Goal: Task Accomplishment & Management: Manage account settings

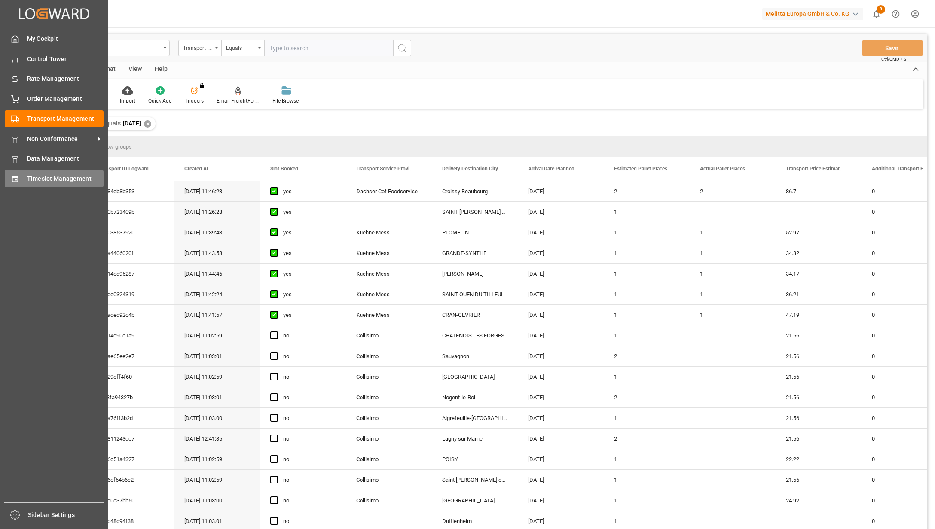
click at [21, 181] on div "Timeslot Management Timeslot Management" at bounding box center [54, 178] width 99 height 17
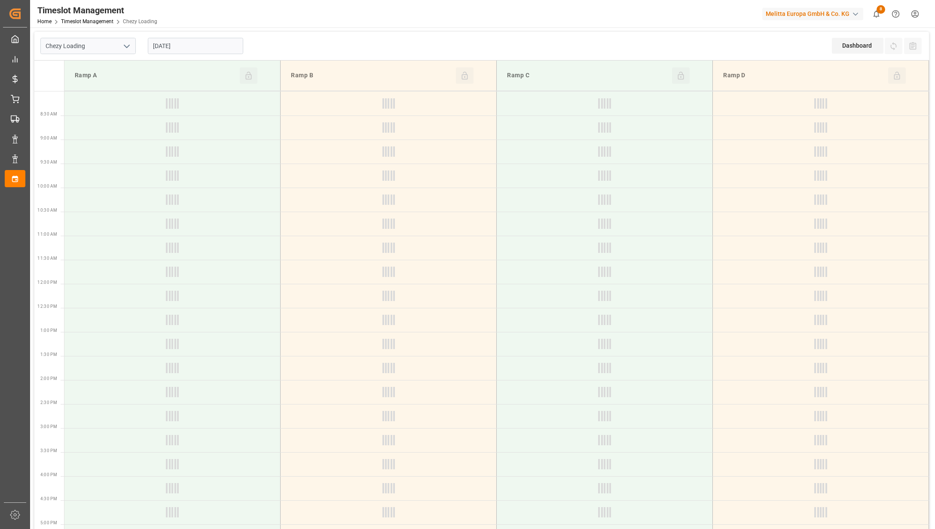
type input "Chezy Loading"
click at [227, 47] on input "[DATE]" at bounding box center [195, 46] width 95 height 16
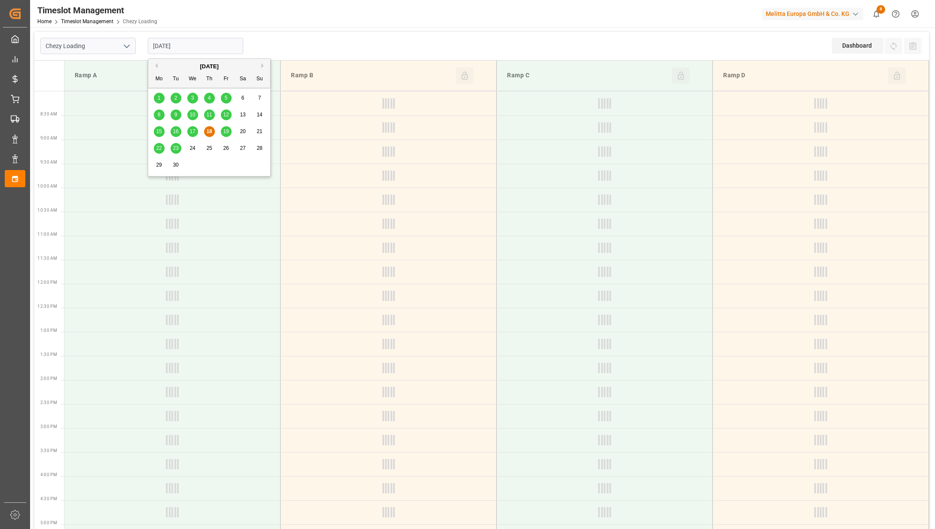
click at [194, 129] on span "17" at bounding box center [192, 131] width 6 height 6
type input "[DATE]"
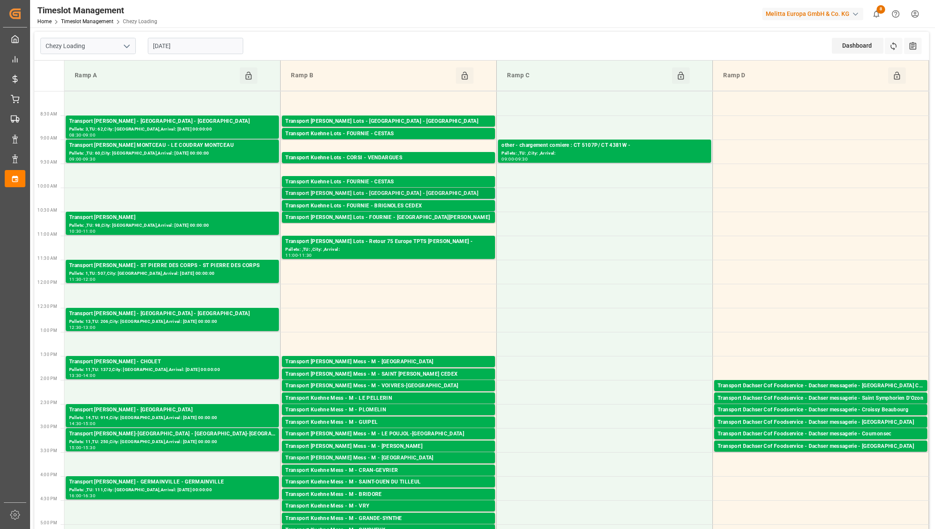
click at [446, 189] on div "Transport [PERSON_NAME] Lots - [GEOGRAPHIC_DATA] - [GEOGRAPHIC_DATA]" at bounding box center [388, 193] width 206 height 9
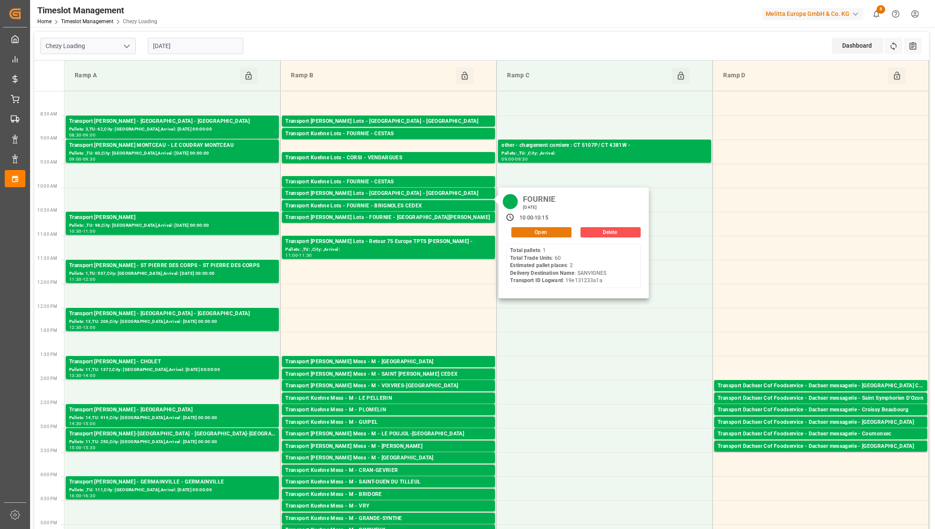
click at [553, 229] on button "Open" at bounding box center [541, 232] width 60 height 10
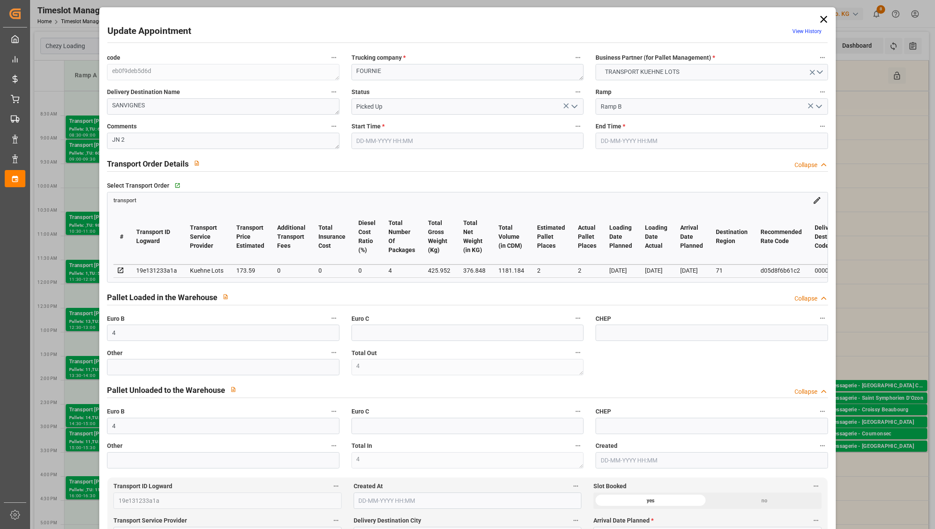
type input "[DATE] 10:00"
type input "[DATE] 10:15"
type input "[DATE] 12:21"
type input "[DATE] 11:28"
type input "[DATE]"
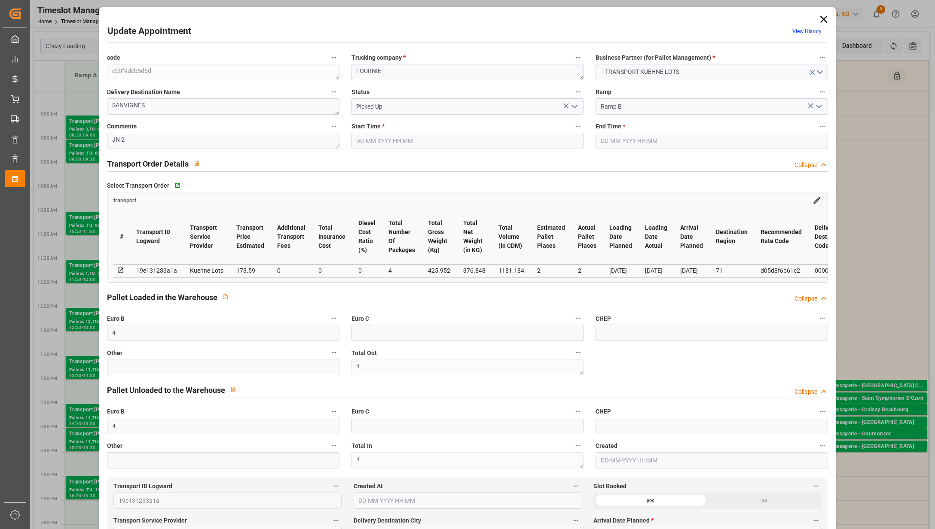
type input "[DATE]"
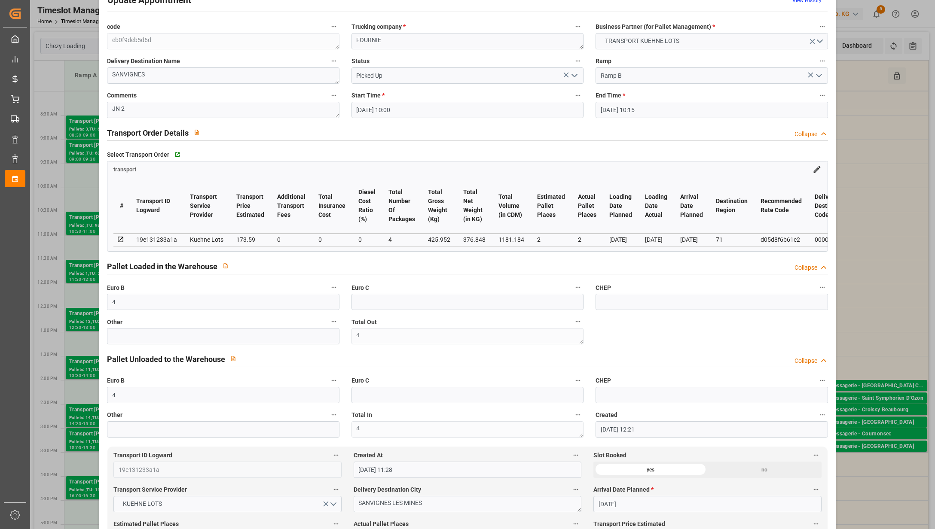
scroll to position [57, 0]
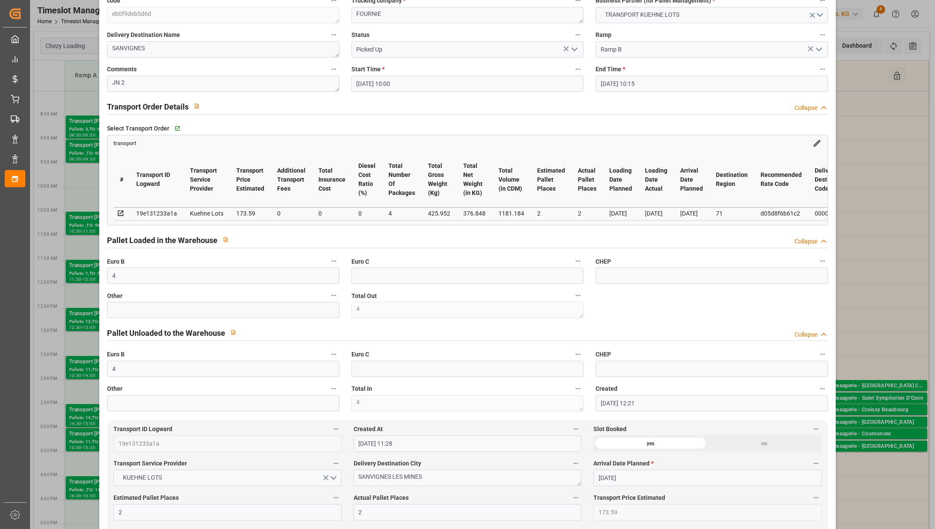
click at [874, 95] on div "Update Appointment View History code eb0f9deb5d6d Trucking company * FOURNIE Bu…" at bounding box center [467, 264] width 935 height 529
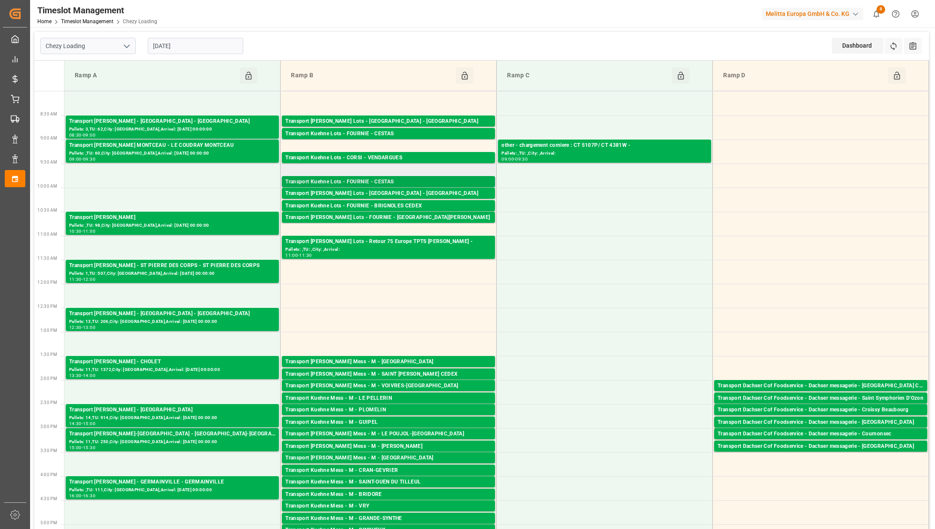
click at [444, 178] on div "Transport Kuehne Lots - FOURNIE - CESTAS" at bounding box center [388, 182] width 206 height 9
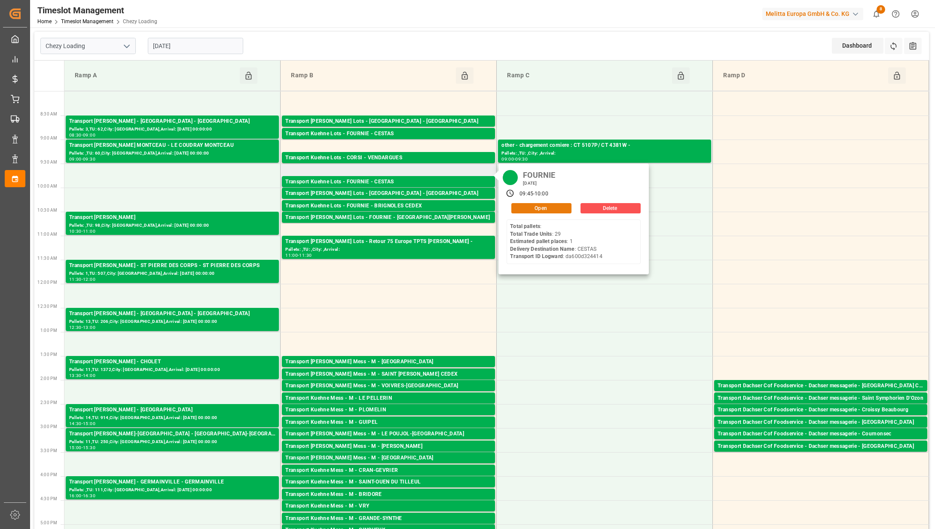
click at [533, 209] on button "Open" at bounding box center [541, 208] width 60 height 10
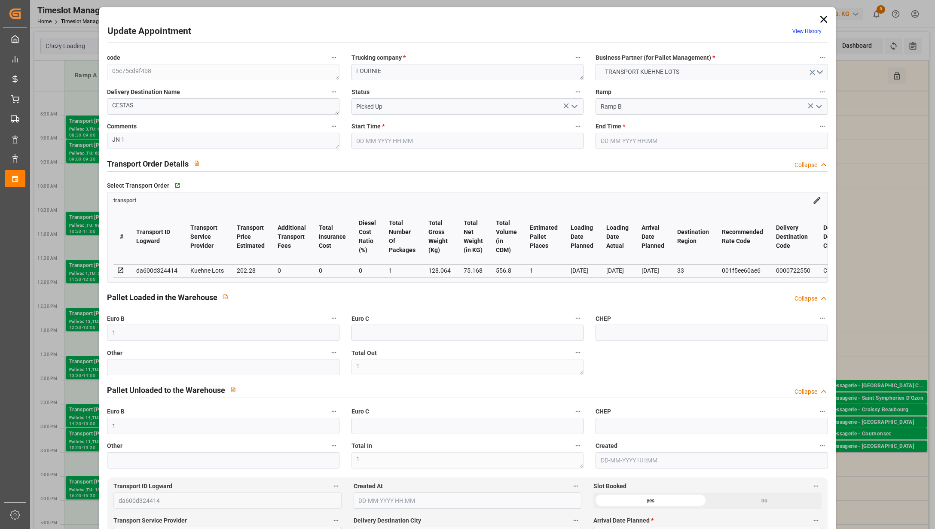
type input "[DATE] 09:45"
type input "[DATE] 10:00"
type input "[DATE] 12:20"
type input "[DATE] 11:27"
type input "[DATE]"
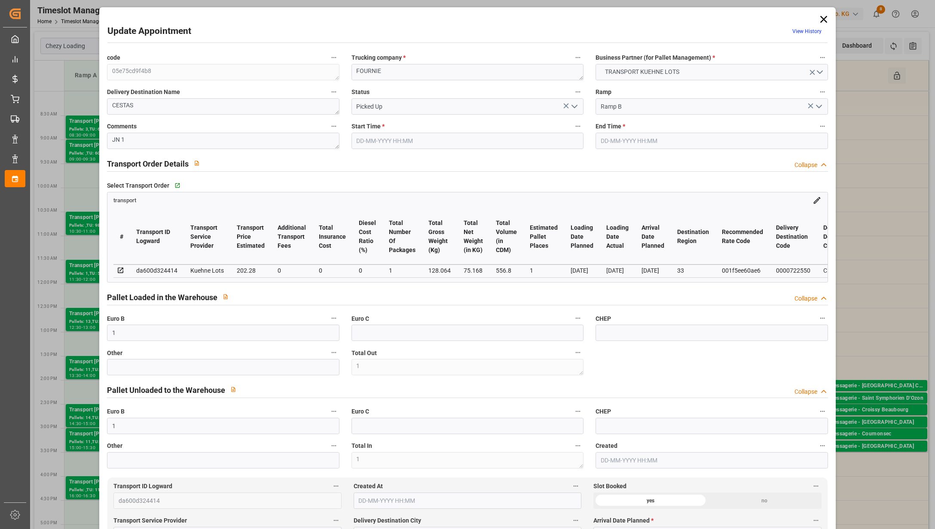
type input "[DATE]"
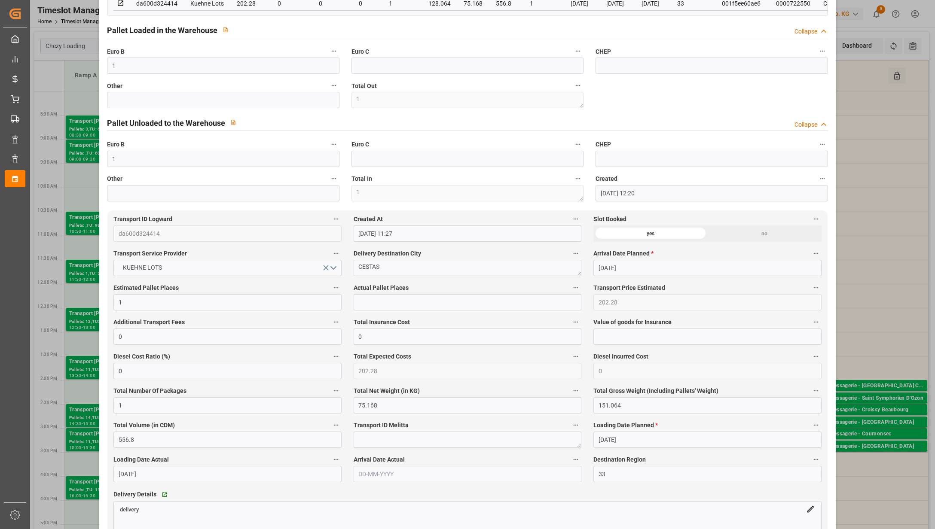
scroll to position [286, 0]
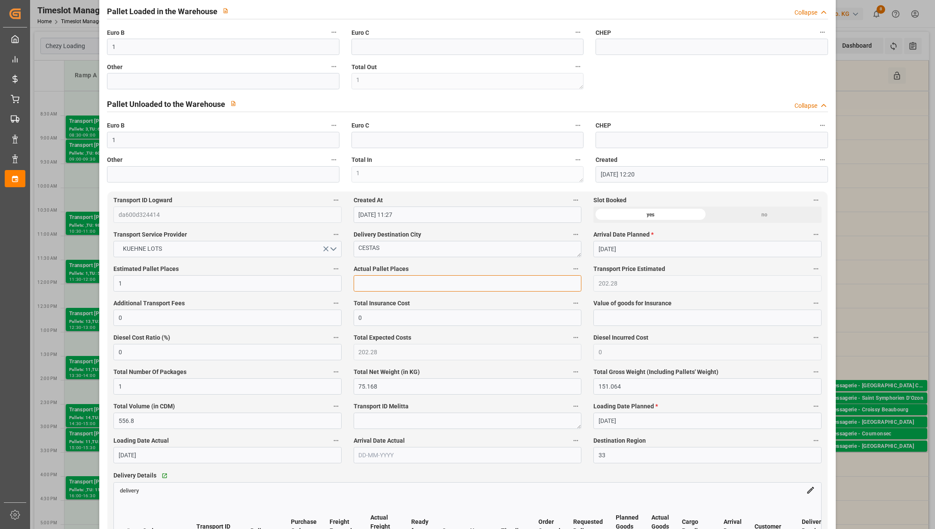
click at [396, 285] on input "text" at bounding box center [468, 283] width 228 height 16
type input "1"
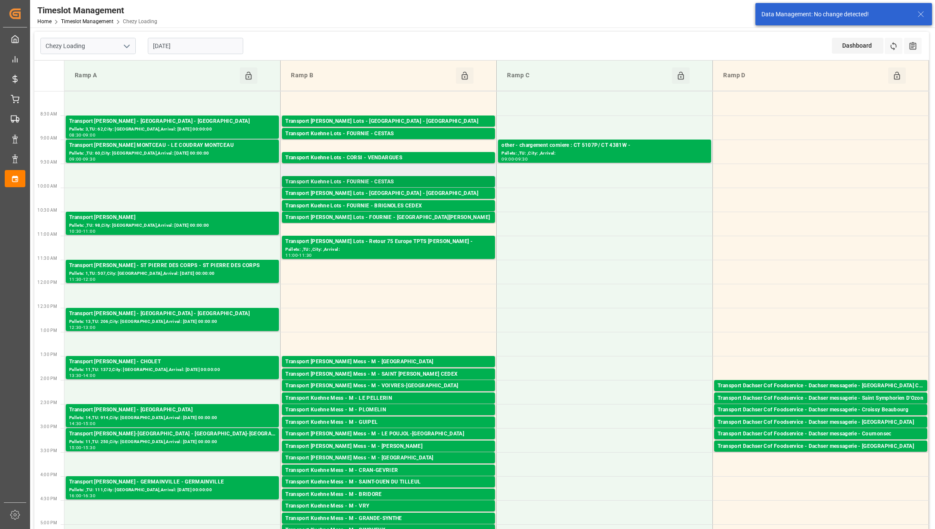
click at [428, 180] on div "Transport Kuehne Lots - FOURNIE - CESTAS" at bounding box center [388, 182] width 206 height 9
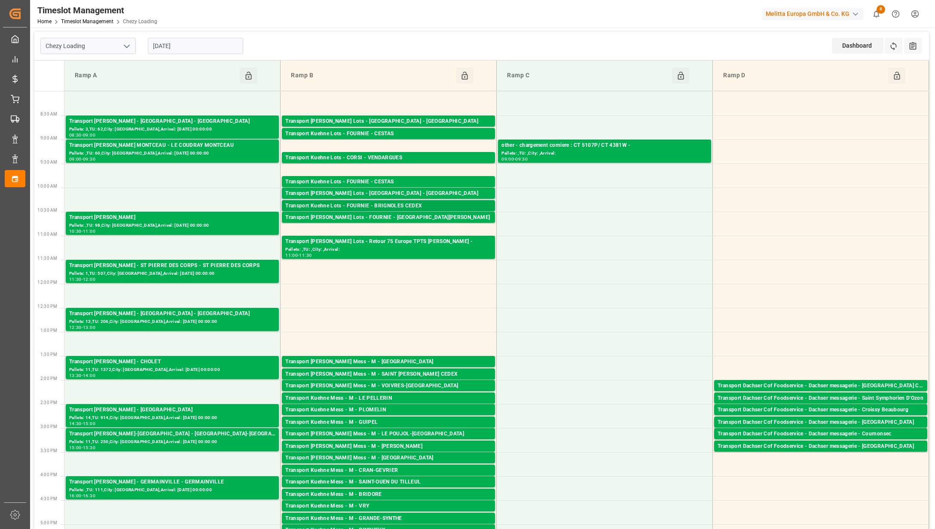
click at [464, 203] on div "Transport Kuehne Lots - FOURNIE - BRIGNOLES CEDEX" at bounding box center [388, 206] width 206 height 9
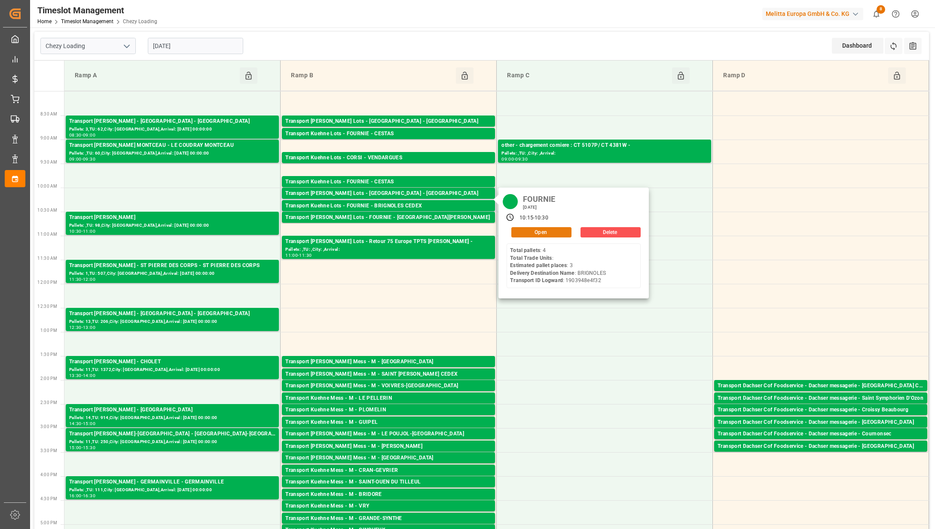
click at [528, 231] on button "Open" at bounding box center [541, 232] width 60 height 10
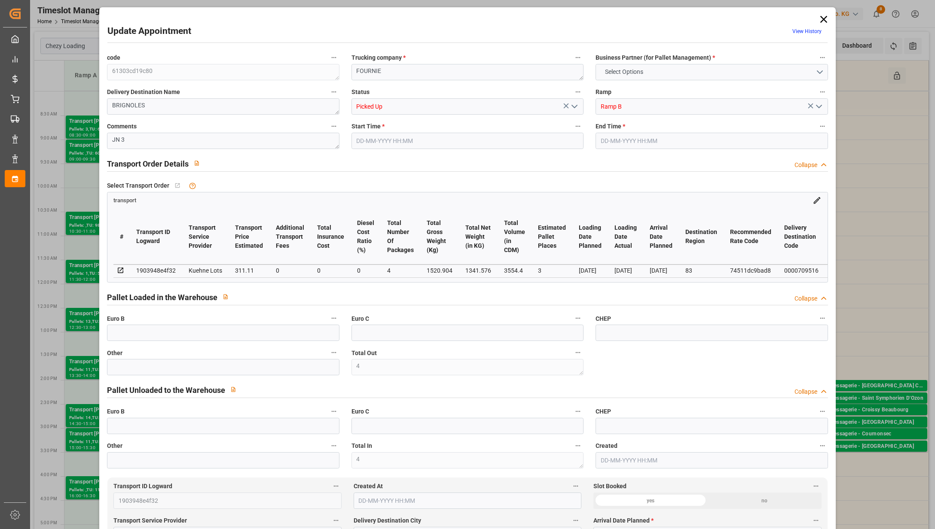
type input "4"
type input "3"
type input "311.11"
type input "0"
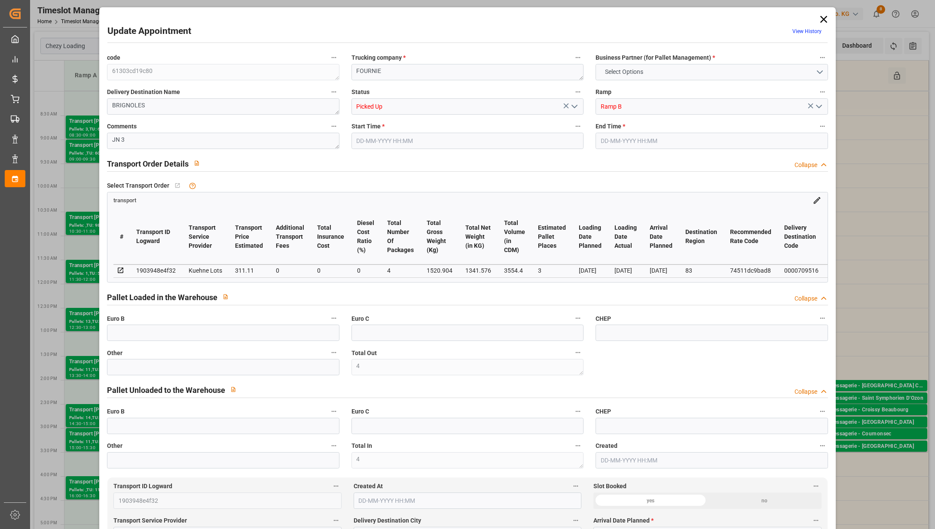
type input "0"
type input "311.11"
type input "0"
type input "4"
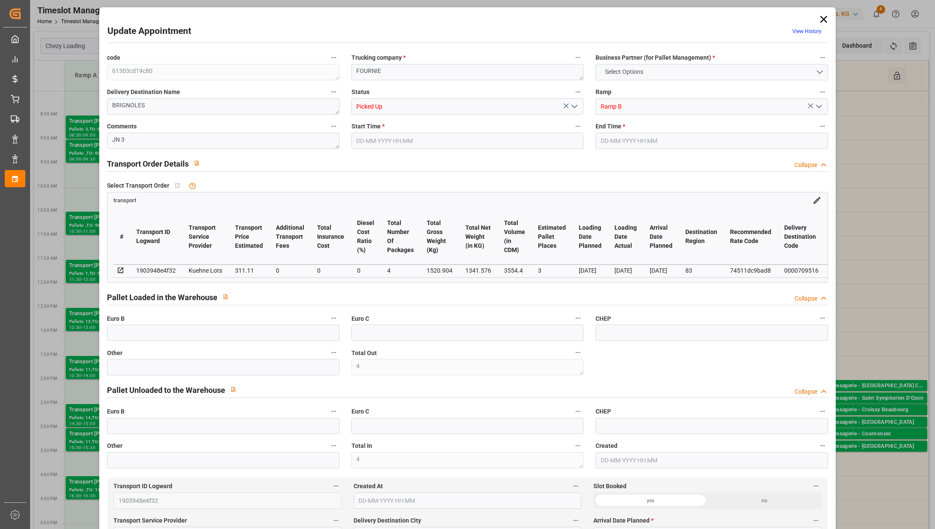
type input "1341.576"
type input "1685"
type input "3554.4"
type input "83"
type input "4"
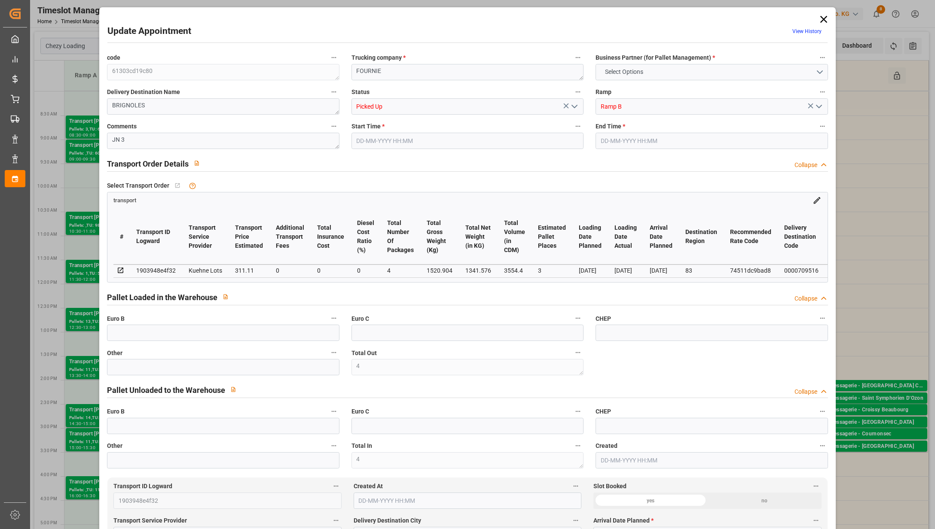
type input "0"
type input "4"
type input "101"
type input "1520.904"
type input "0"
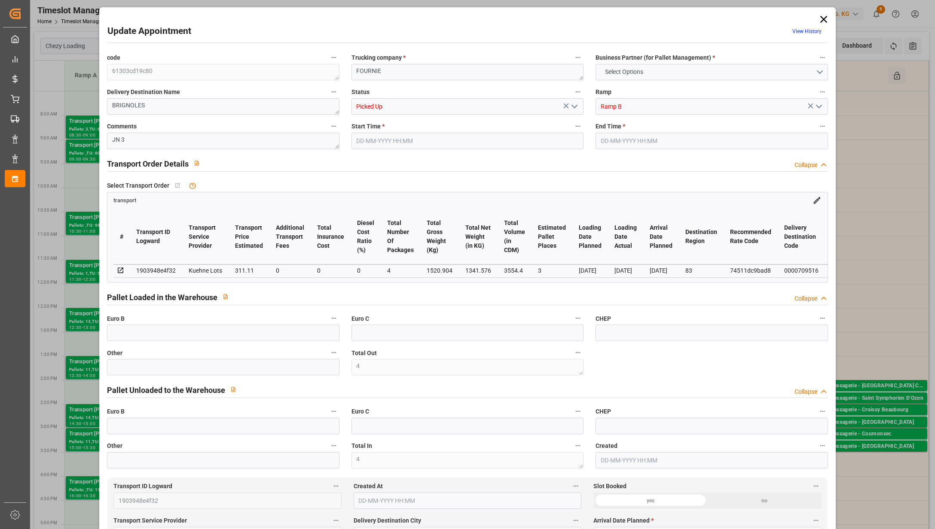
type input "4710.8598"
type input "0"
type input "21"
type input "35"
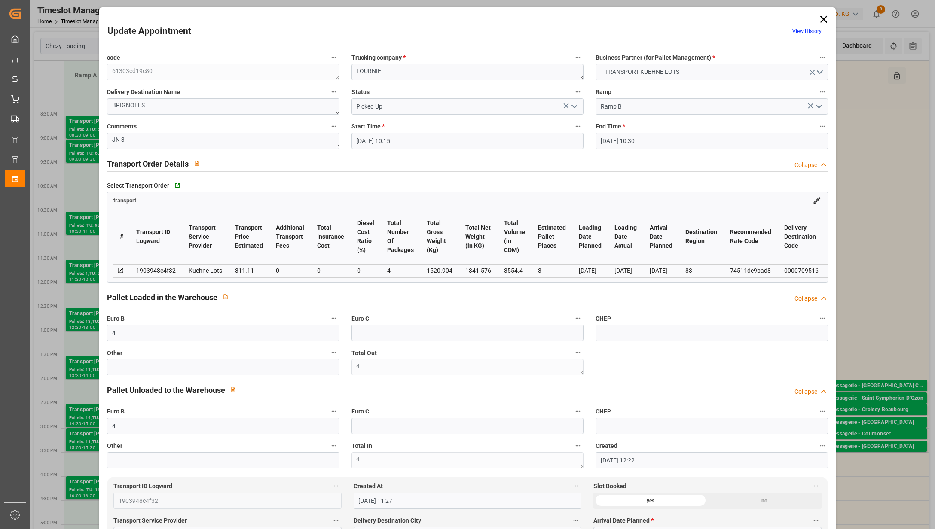
type input "[DATE] 10:15"
type input "[DATE] 10:30"
type input "[DATE] 12:22"
type input "[DATE] 11:27"
type input "[DATE]"
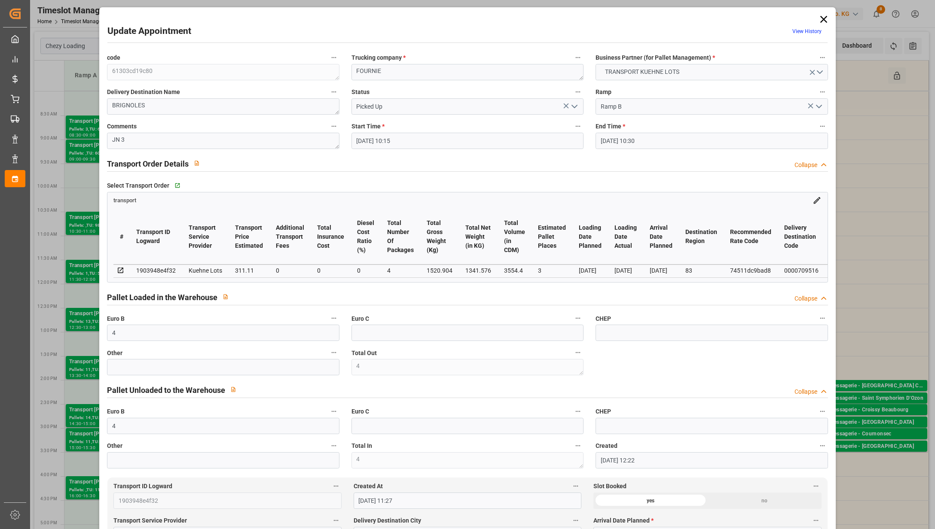
type input "[DATE]"
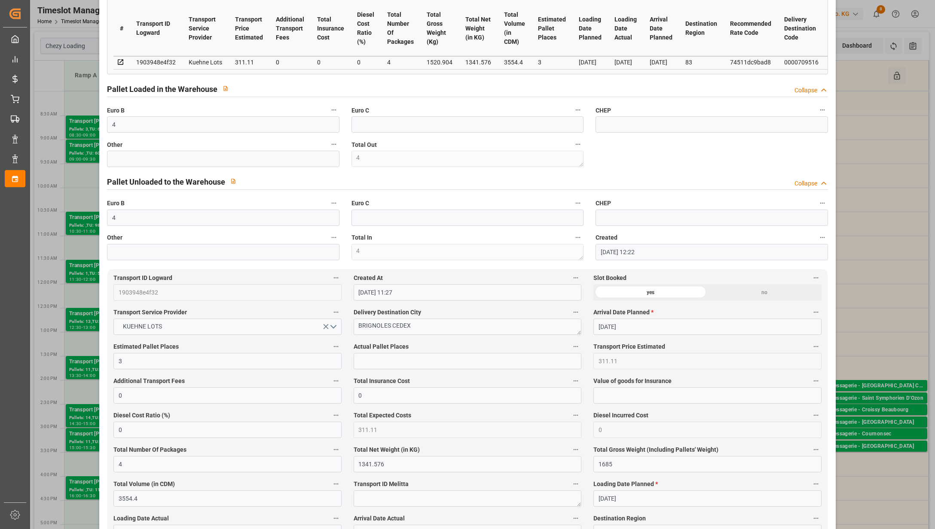
scroll to position [229, 0]
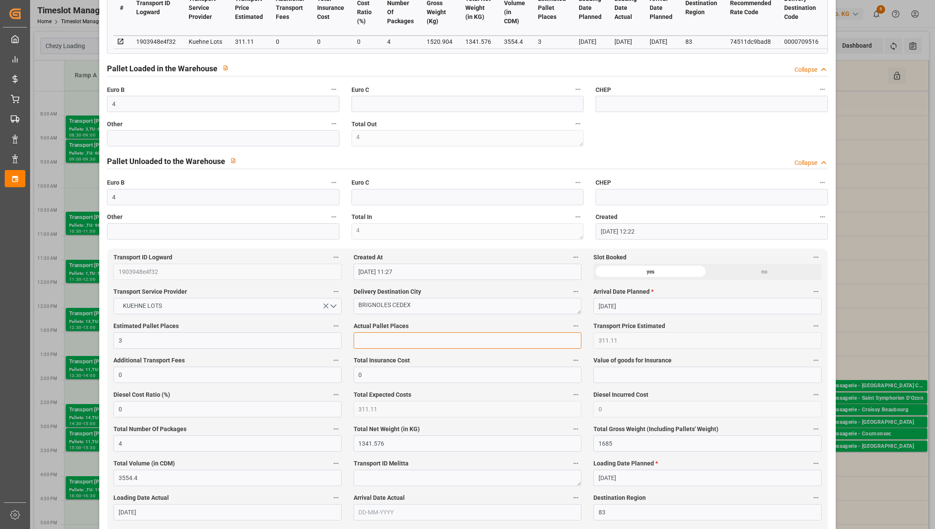
click at [387, 345] on input "text" at bounding box center [468, 341] width 228 height 16
type input "3"
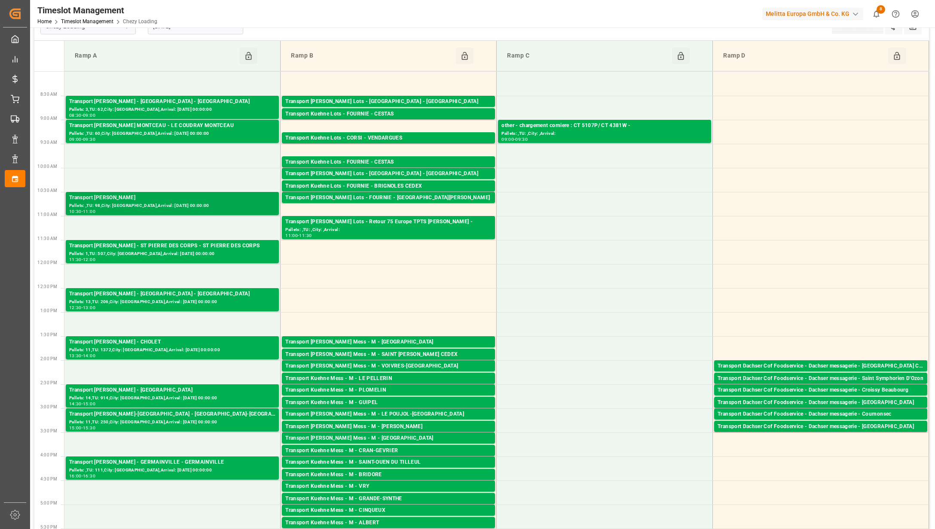
scroll to position [0, 0]
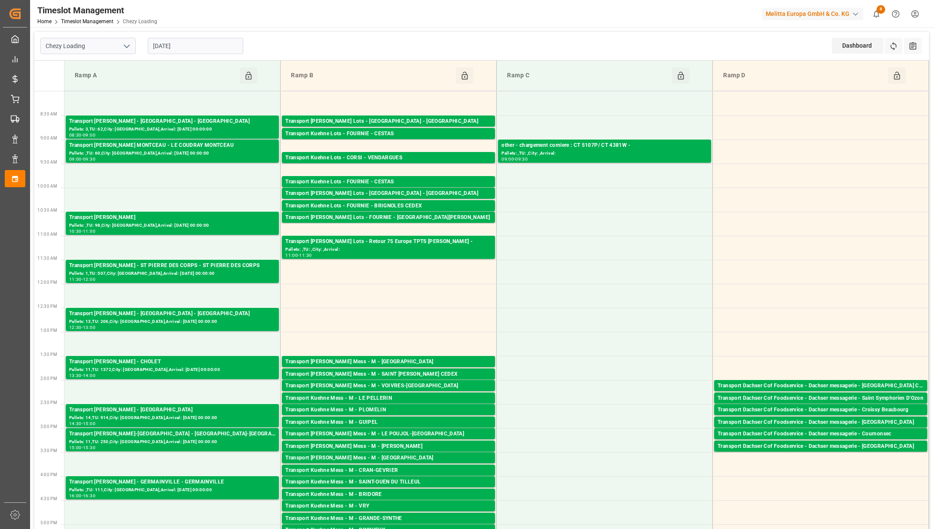
click at [221, 42] on input "[DATE]" at bounding box center [195, 46] width 95 height 16
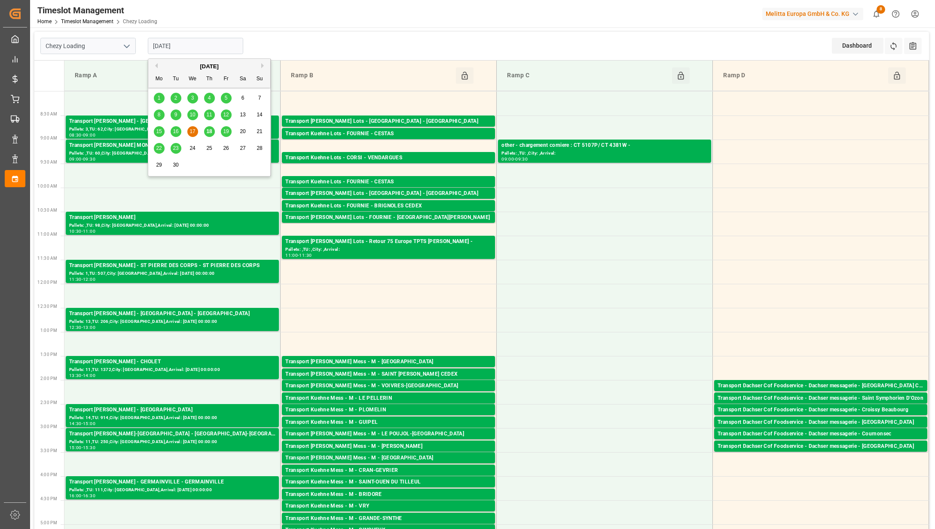
click at [210, 130] on span "18" at bounding box center [209, 131] width 6 height 6
type input "[DATE]"
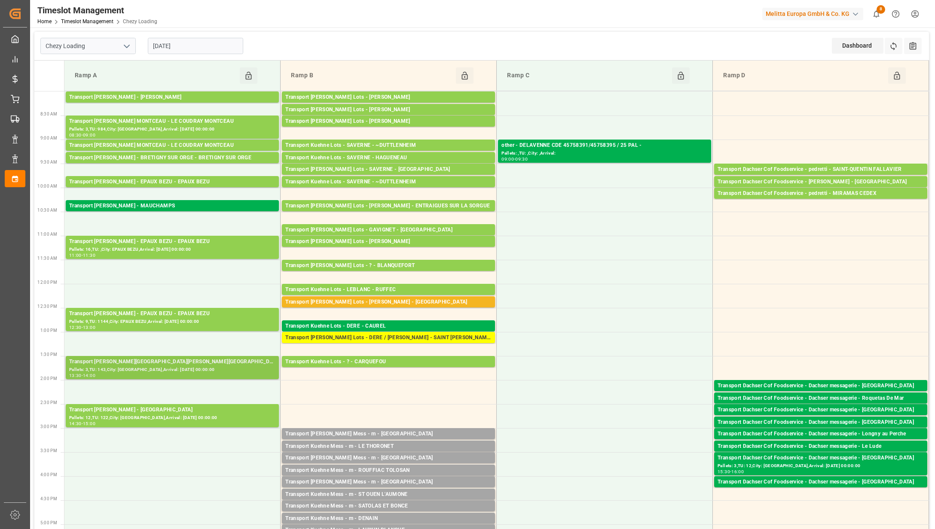
click at [203, 373] on div "Pallets: 3,TU: 143,City: [GEOGRAPHIC_DATA],Arrival: [DATE] 00:00:00" at bounding box center [172, 369] width 206 height 7
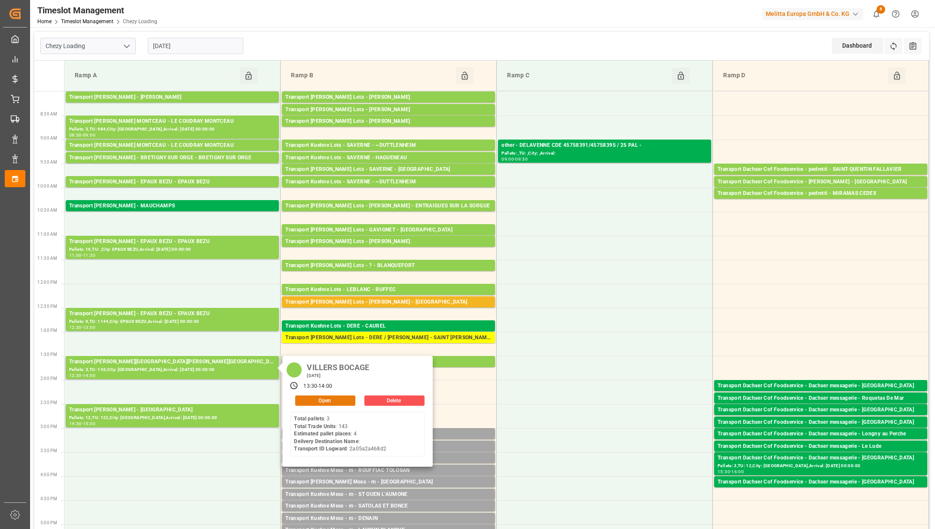
click at [331, 400] on button "Open" at bounding box center [325, 401] width 60 height 10
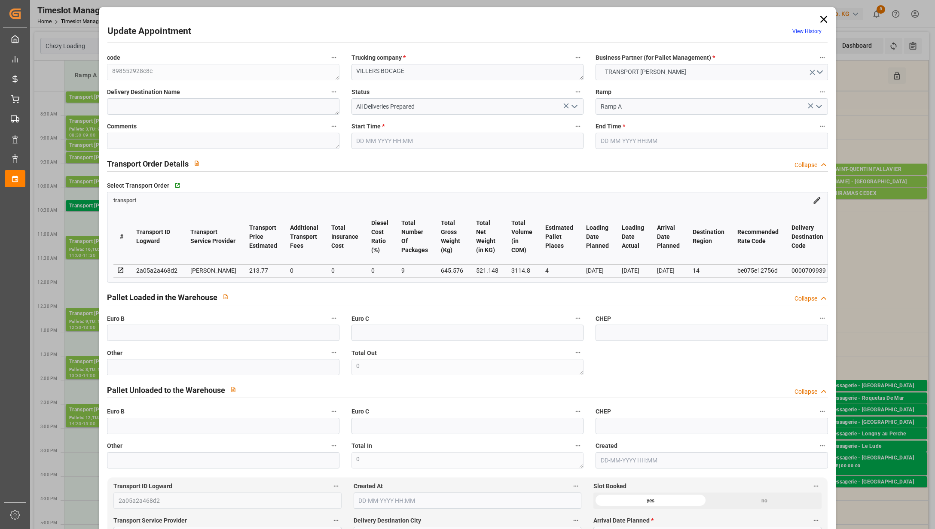
type input "[DATE] 13:30"
type input "[DATE] 14:00"
type input "[DATE] 08:03"
type input "[DATE] 11:31"
type input "[DATE]"
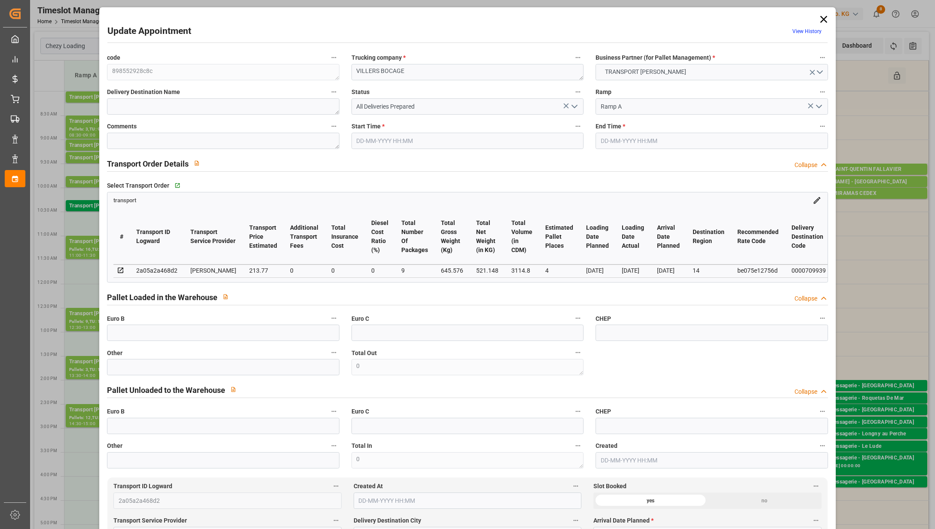
type input "[DATE]"
click at [805, 31] on link "View History" at bounding box center [806, 31] width 29 height 6
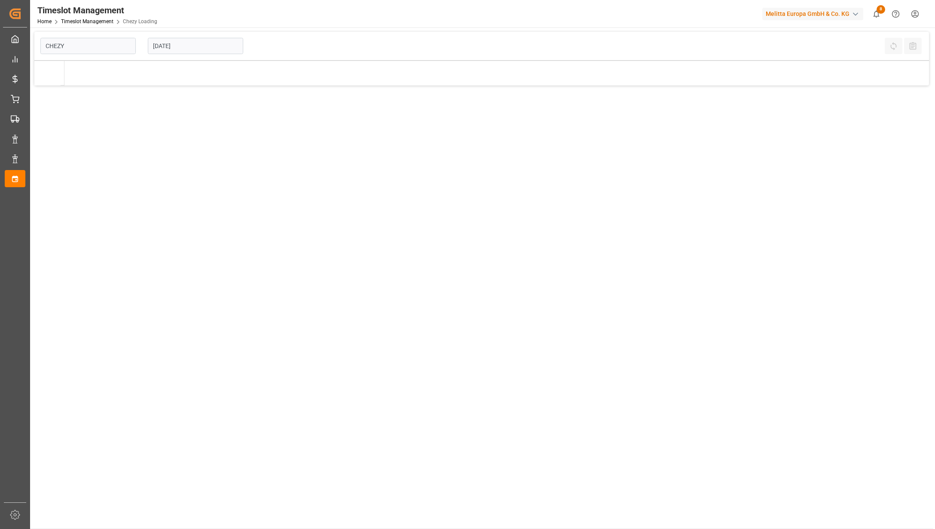
type input "Chezy Loading"
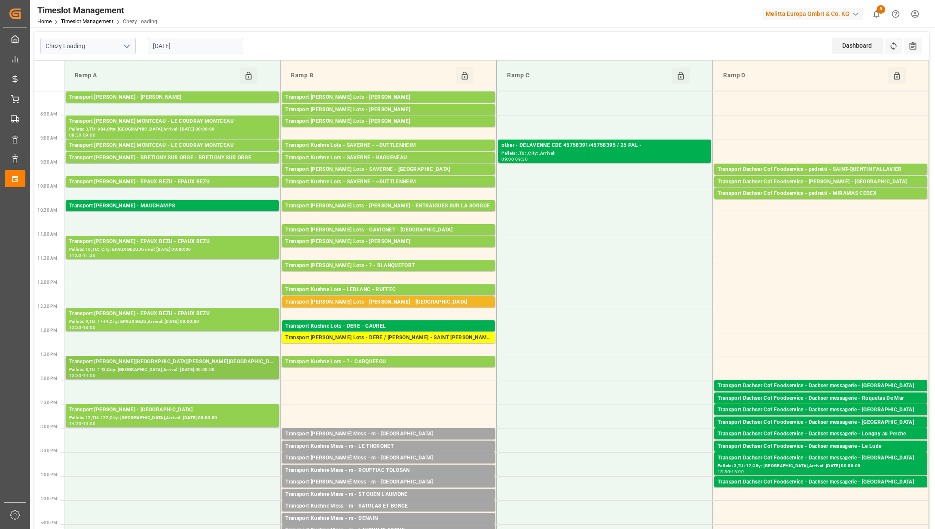
click at [222, 364] on div "Transport [PERSON_NAME][GEOGRAPHIC_DATA][PERSON_NAME][GEOGRAPHIC_DATA][PERSON_N…" at bounding box center [172, 362] width 206 height 9
click at [220, 360] on div "Transport [PERSON_NAME][GEOGRAPHIC_DATA][PERSON_NAME][GEOGRAPHIC_DATA][PERSON_N…" at bounding box center [172, 362] width 206 height 9
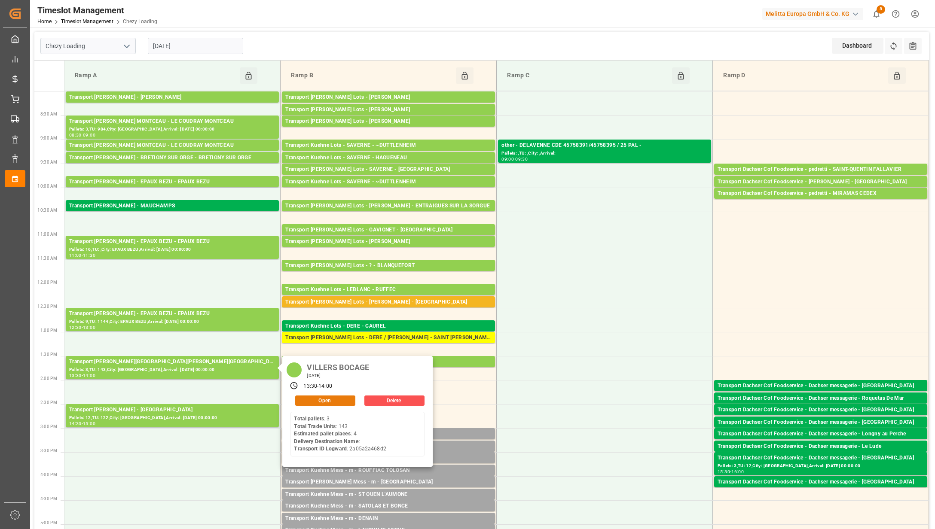
click at [326, 400] on button "Open" at bounding box center [325, 401] width 60 height 10
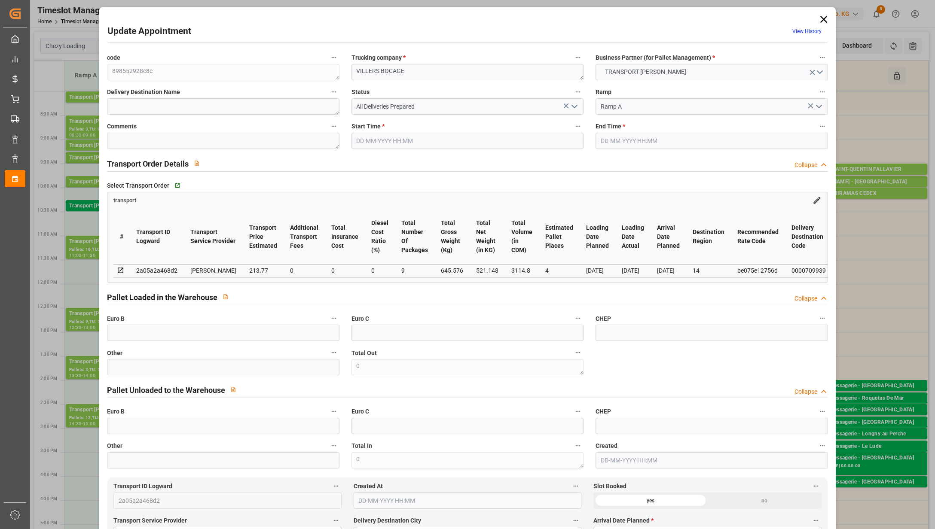
type input "[DATE] 13:30"
type input "[DATE] 14:00"
type input "[DATE] 08:03"
type input "[DATE] 11:31"
type input "[DATE]"
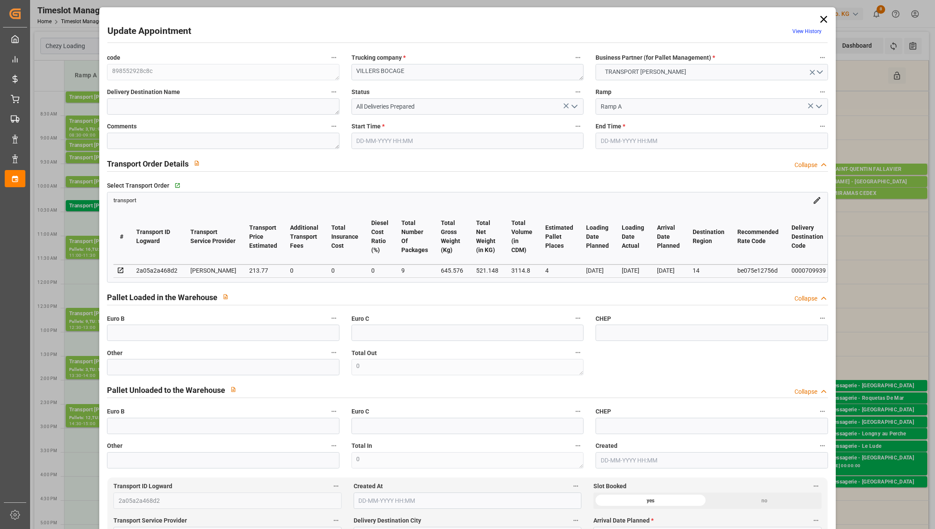
type input "[DATE]"
click at [227, 447] on label "Other" at bounding box center [223, 446] width 232 height 12
click at [328, 447] on button "Other" at bounding box center [333, 445] width 11 height 11
click at [550, 397] on div at bounding box center [467, 264] width 935 height 529
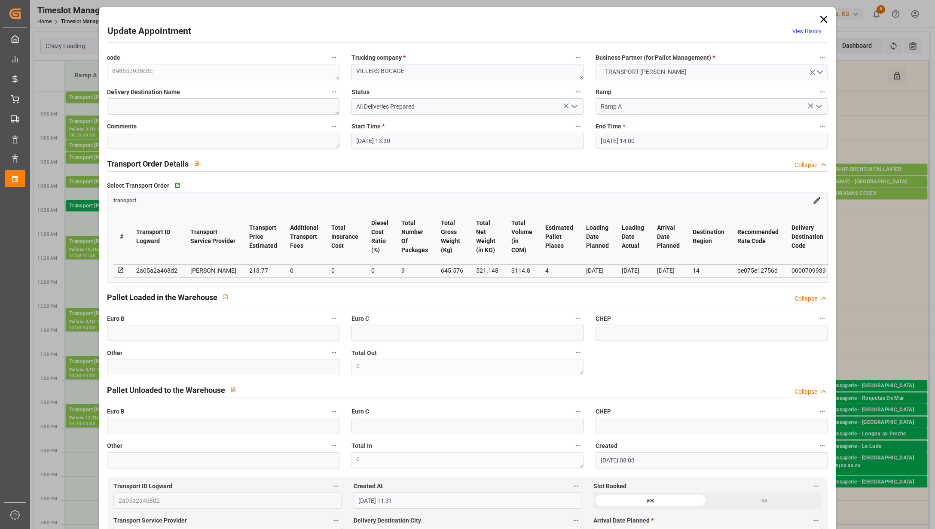
click at [796, 30] on link "View History" at bounding box center [806, 31] width 29 height 6
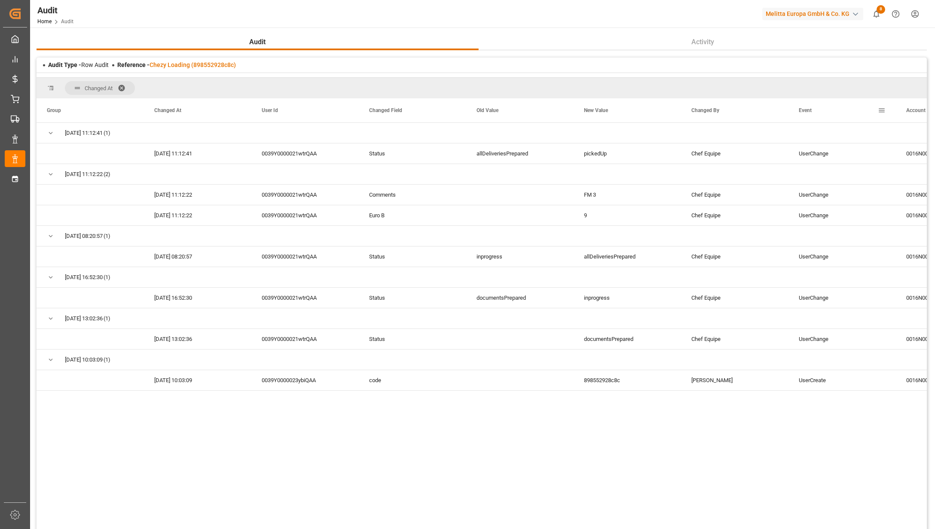
click at [804, 114] on div "Event" at bounding box center [838, 110] width 79 height 24
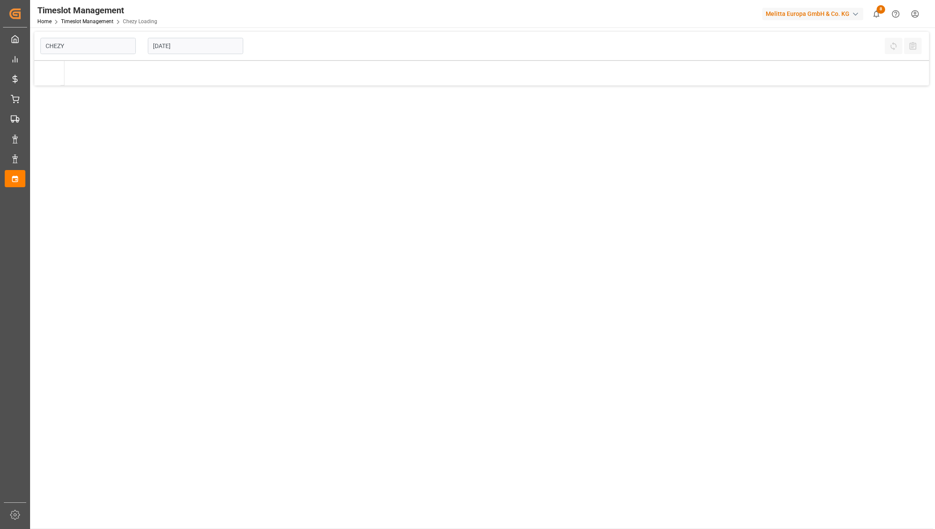
type input "Chezy Loading"
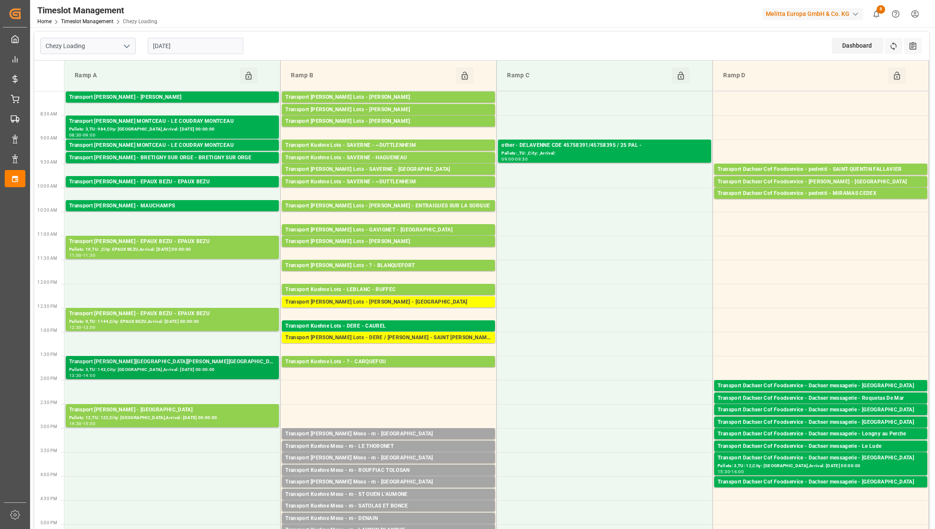
click at [208, 358] on div "Transport [PERSON_NAME][GEOGRAPHIC_DATA][PERSON_NAME][GEOGRAPHIC_DATA][PERSON_N…" at bounding box center [172, 362] width 206 height 9
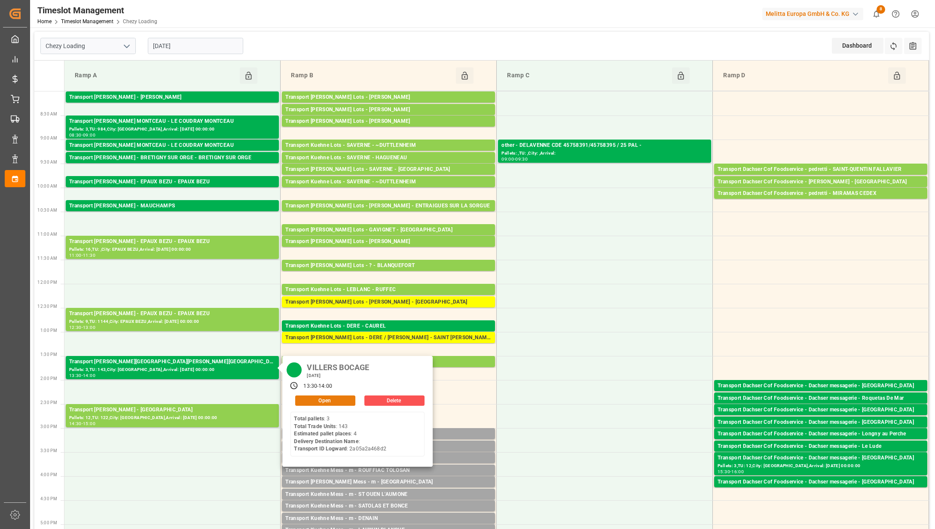
click at [334, 403] on button "Open" at bounding box center [325, 401] width 60 height 10
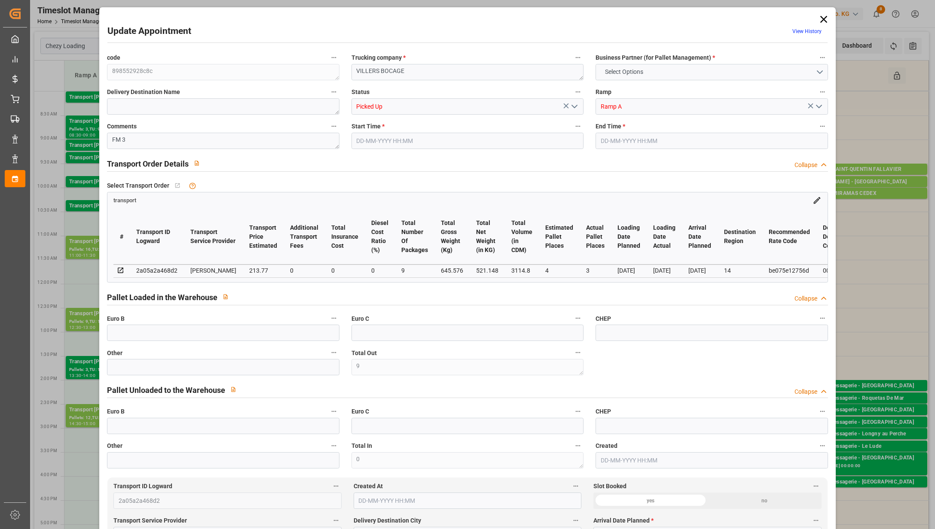
type input "9"
type input "4"
type input "3"
type input "213.77"
type input "0"
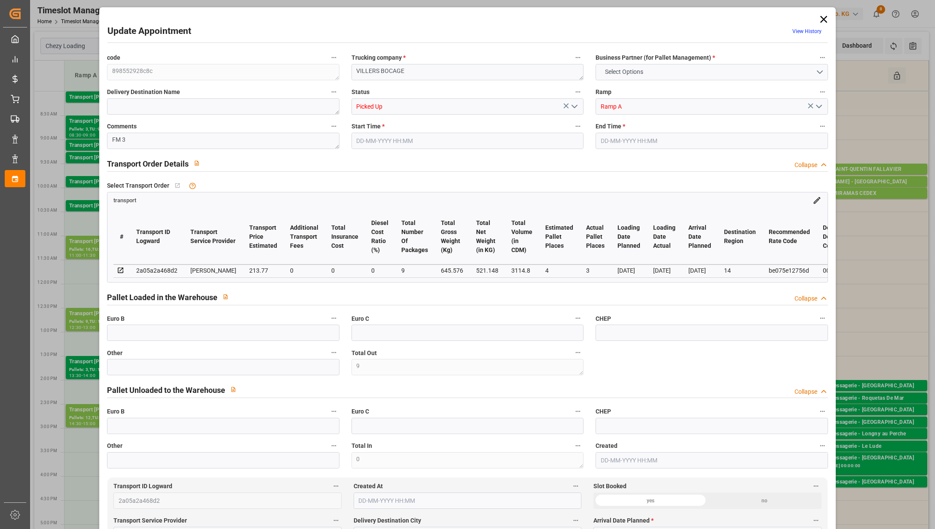
type input "0"
type input "206.5446"
type input "-7.2254"
type input "9"
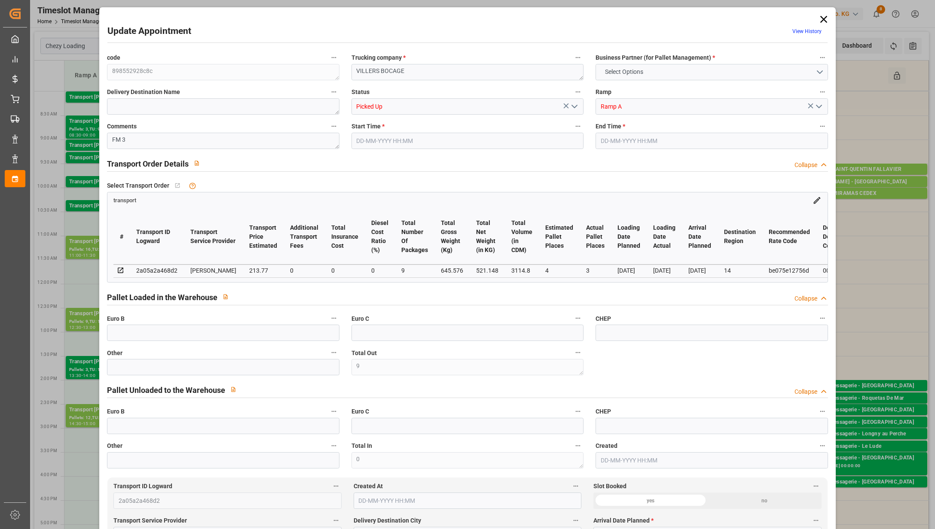
type input "521.148"
type input "872.256"
type input "3114.8"
type input "14"
type input "3"
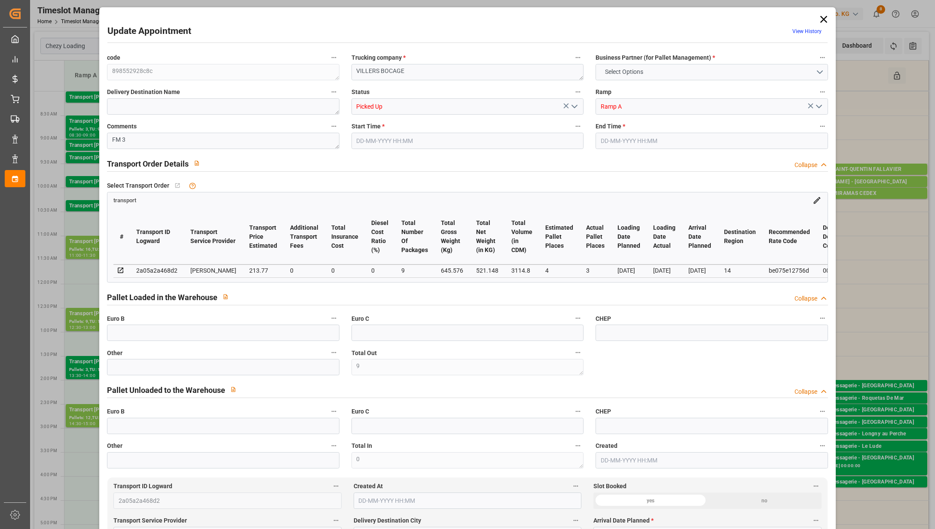
type input "143"
type input "9"
type input "101"
type input "645.576"
type input "0"
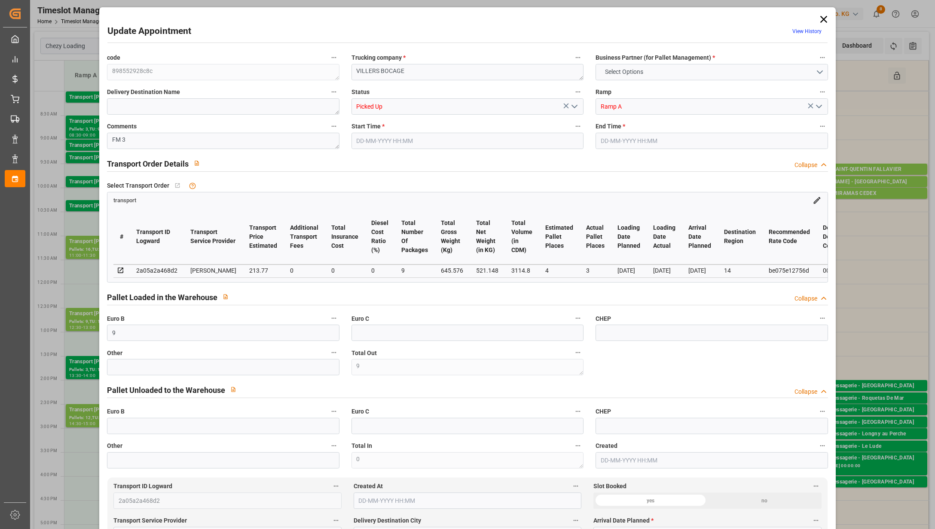
type input "4710.8598"
type input "0"
type input "21"
type input "35"
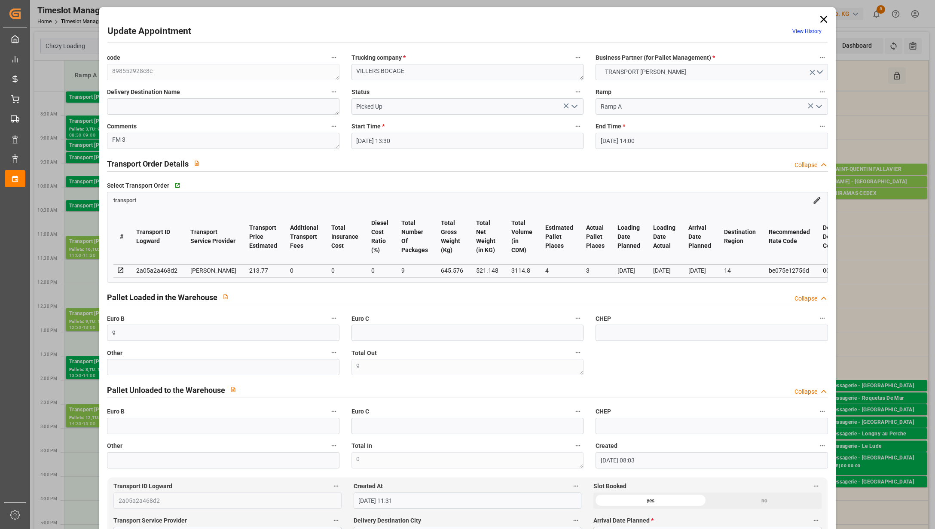
type input "[DATE] 13:30"
type input "[DATE] 14:00"
type input "[DATE] 08:03"
type input "[DATE] 11:31"
type input "[DATE]"
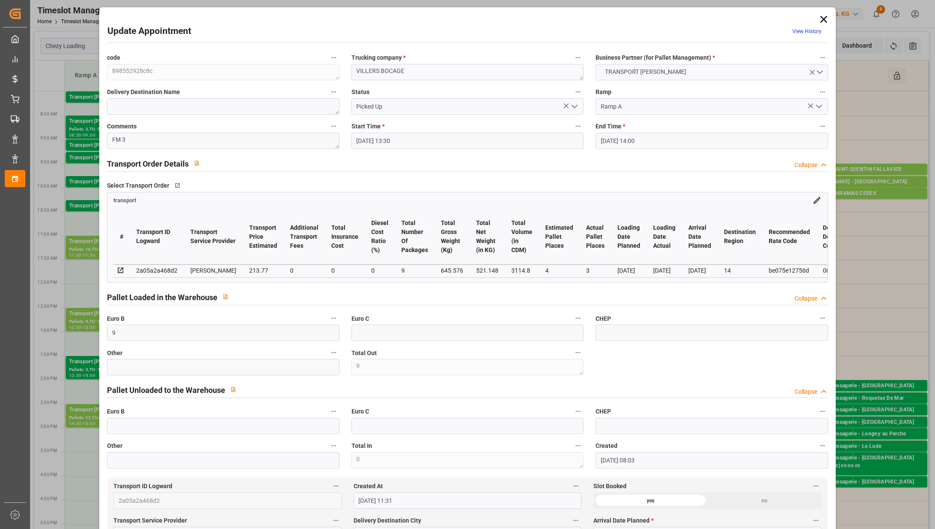
type input "[DATE]"
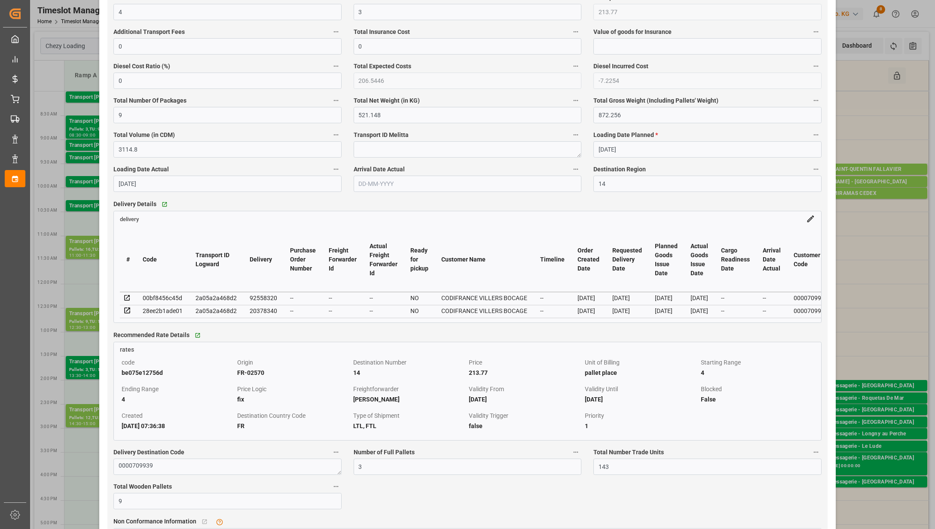
scroll to position [458, 0]
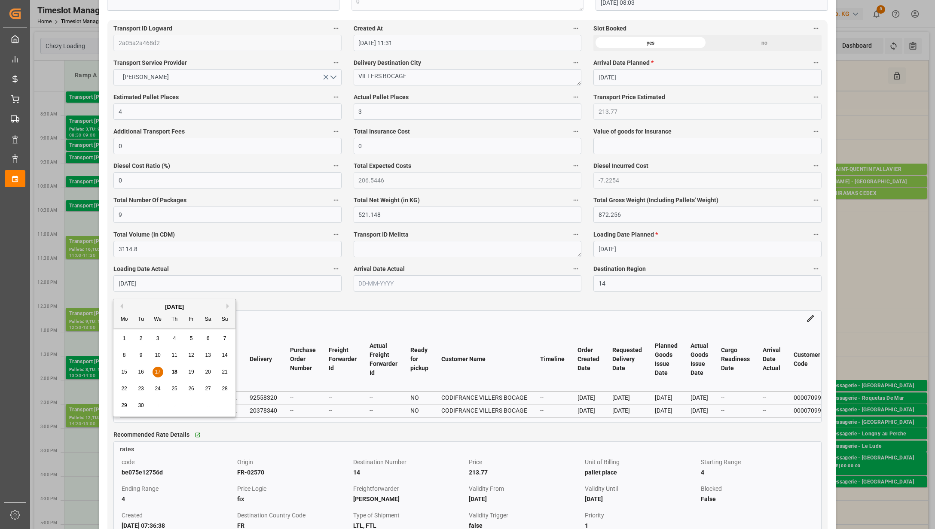
click at [190, 284] on input "[DATE]" at bounding box center [227, 283] width 228 height 16
click at [860, 81] on div "Update Appointment View History code 898552928c8c Trucking company * [PERSON_NA…" at bounding box center [467, 264] width 935 height 529
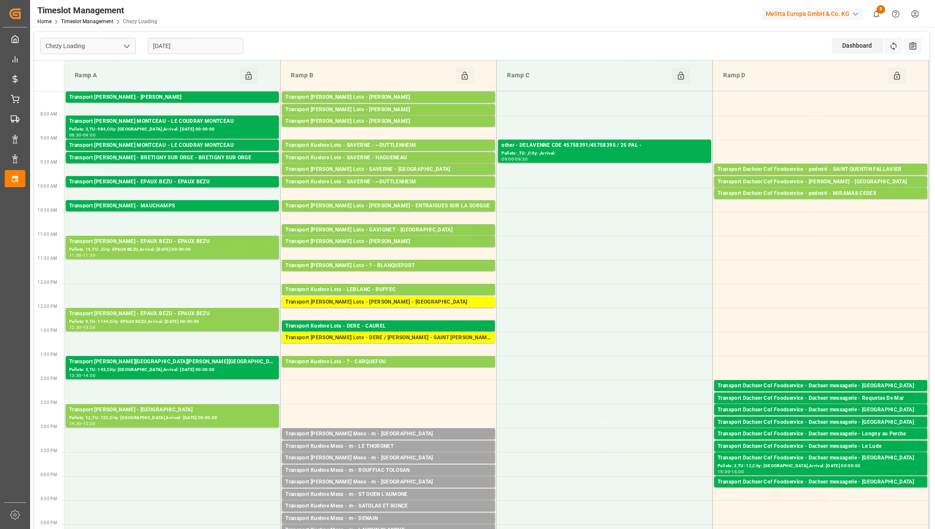
scroll to position [0, 0]
